Goal: Transaction & Acquisition: Book appointment/travel/reservation

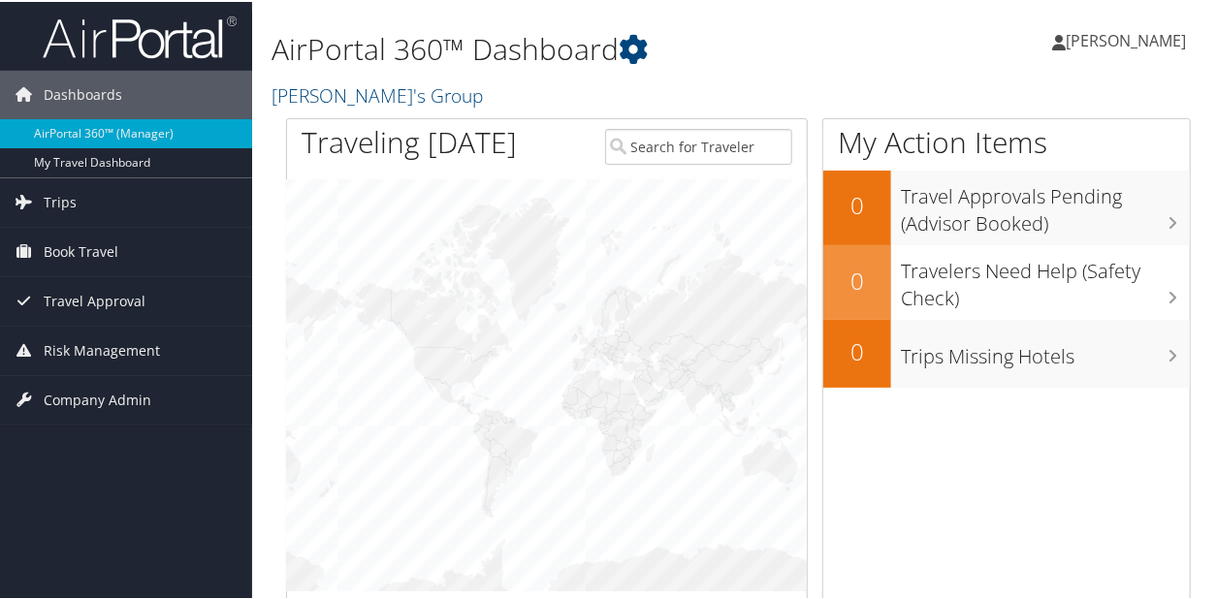
click at [1096, 38] on span "[PERSON_NAME]" at bounding box center [1126, 38] width 120 height 21
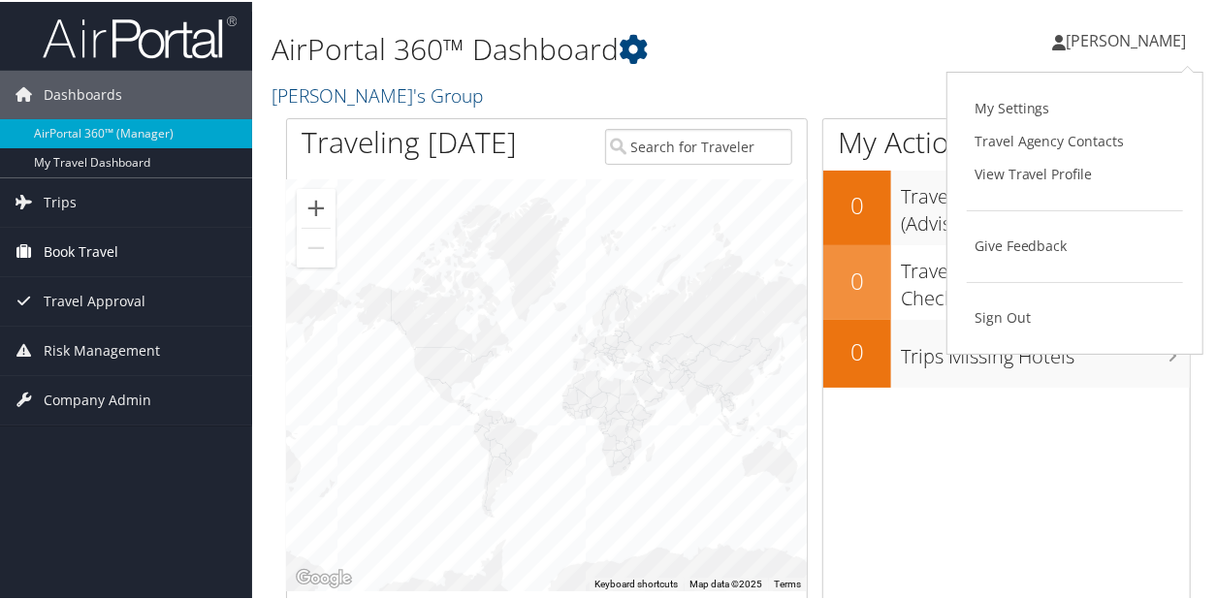
click at [93, 241] on span "Book Travel" at bounding box center [81, 250] width 75 height 48
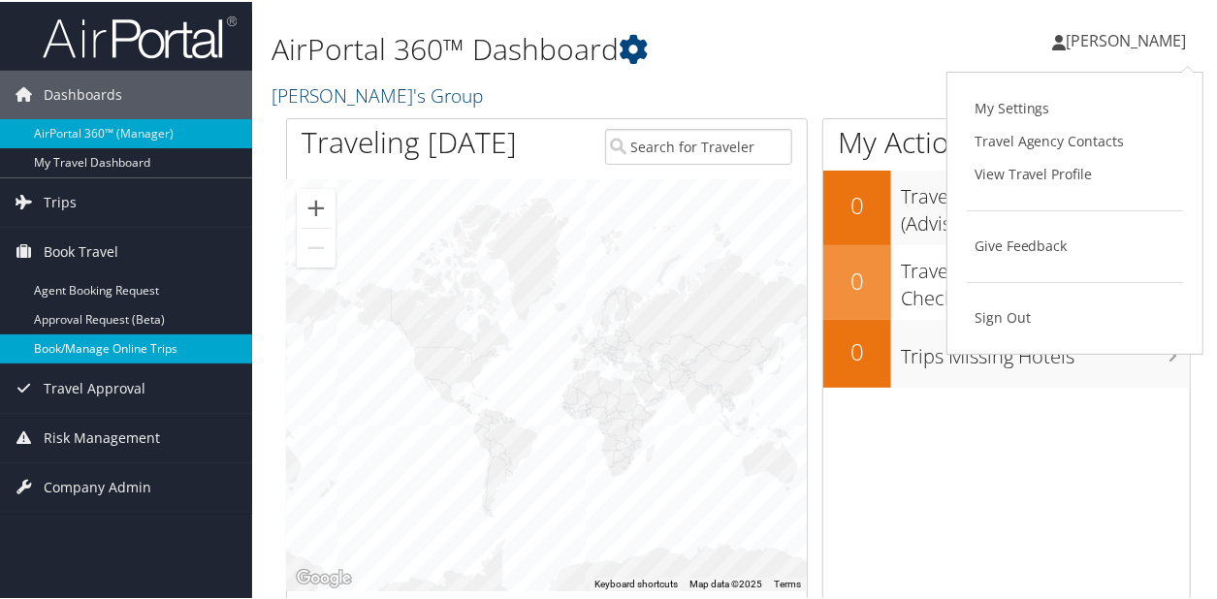
click at [128, 344] on link "Book/Manage Online Trips" at bounding box center [126, 347] width 252 height 29
